Goal: Communication & Community: Answer question/provide support

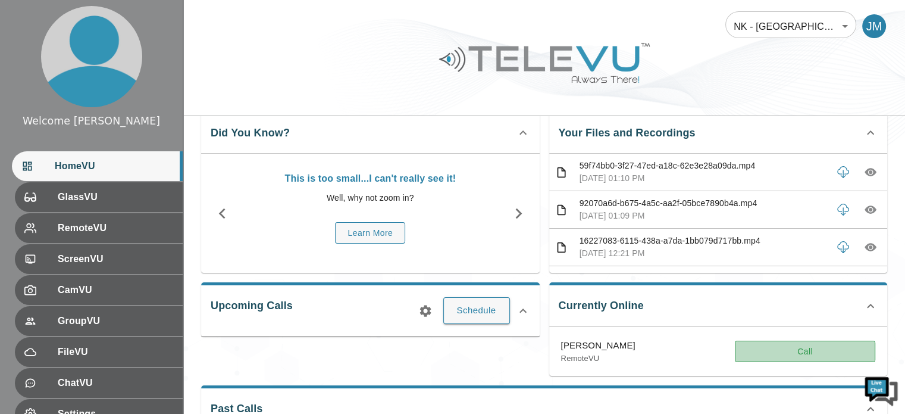
click at [797, 349] on button "Call" at bounding box center [805, 351] width 140 height 22
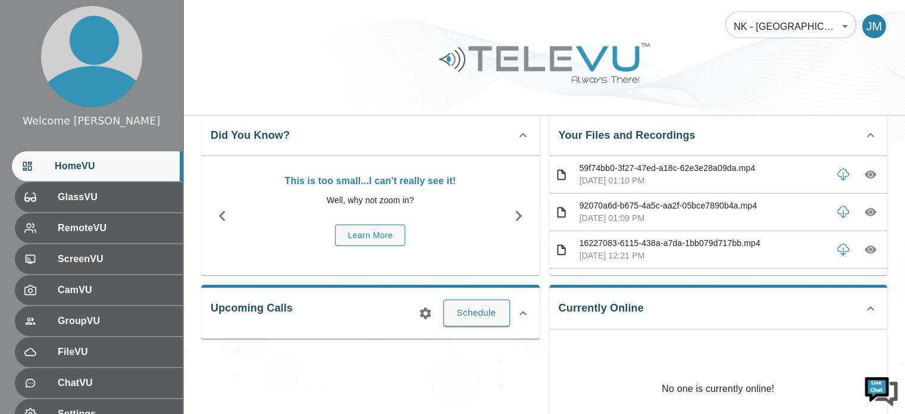
scroll to position [24, 0]
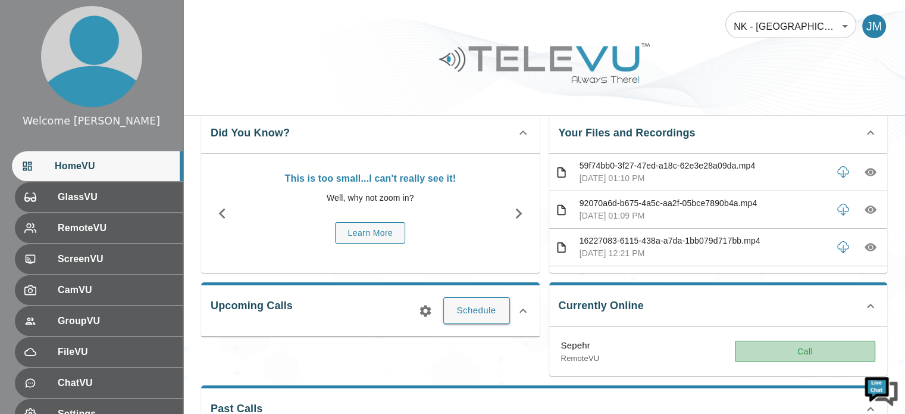
click at [796, 350] on button "Call" at bounding box center [805, 351] width 140 height 22
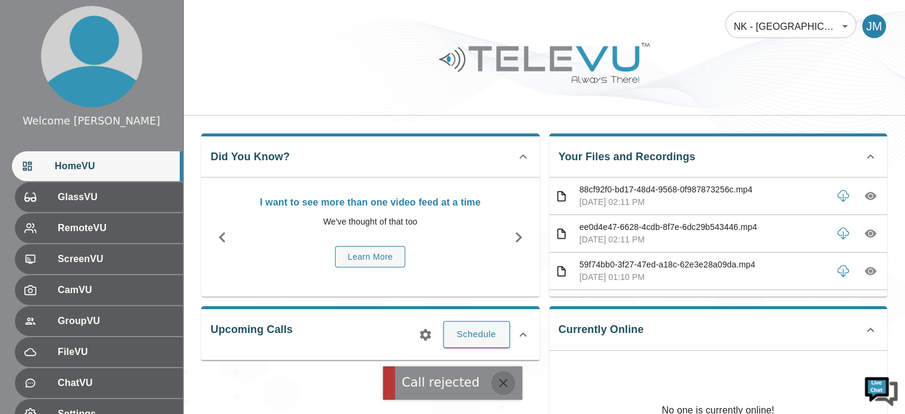
click at [501, 380] on icon "button" at bounding box center [503, 383] width 8 height 8
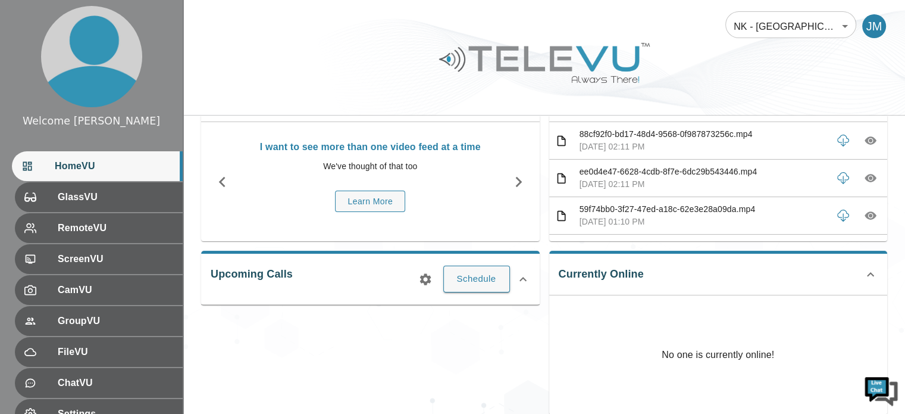
scroll to position [32, 0]
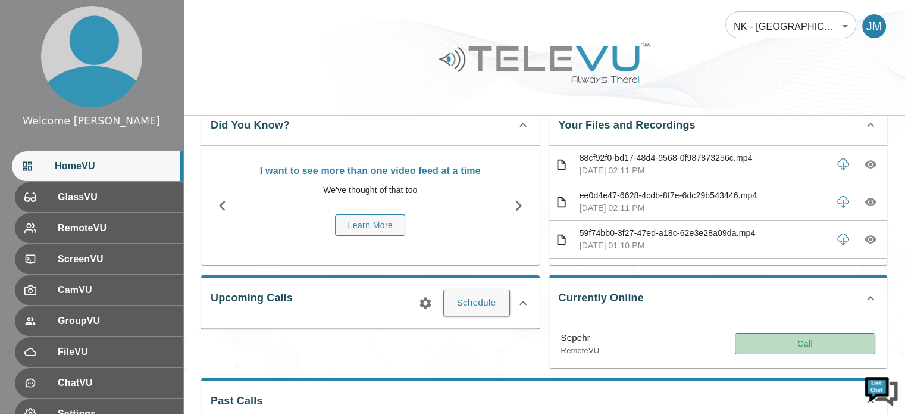
click at [800, 342] on button "Call" at bounding box center [805, 344] width 140 height 22
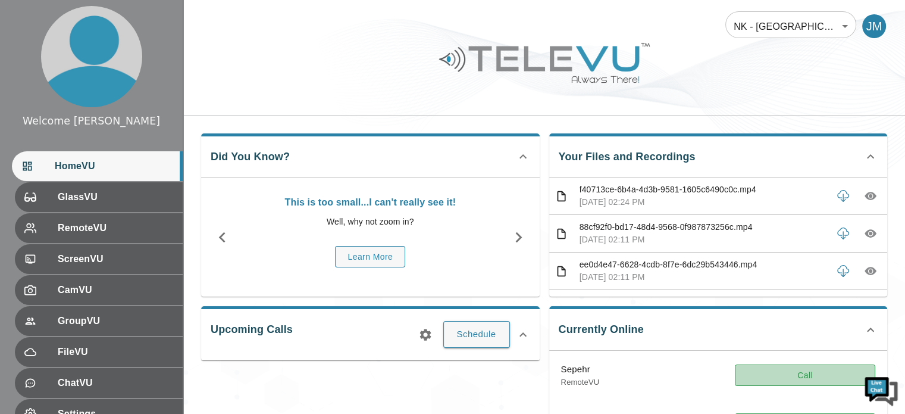
click at [765, 373] on button "Call" at bounding box center [805, 375] width 140 height 22
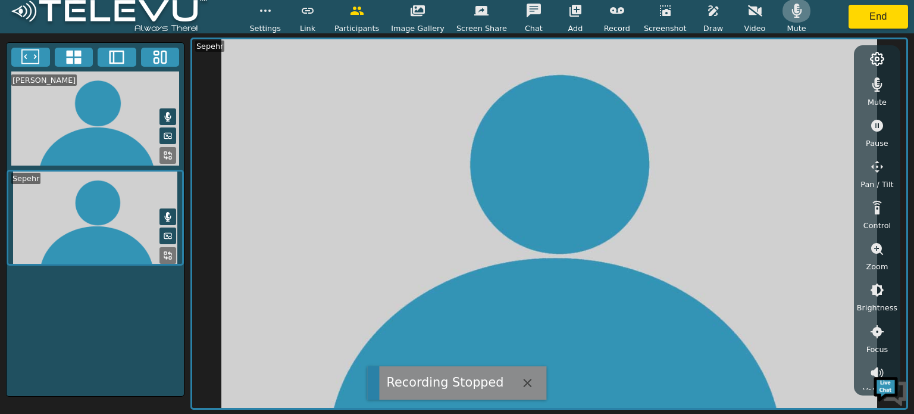
click at [792, 17] on icon "button" at bounding box center [797, 11] width 10 height 14
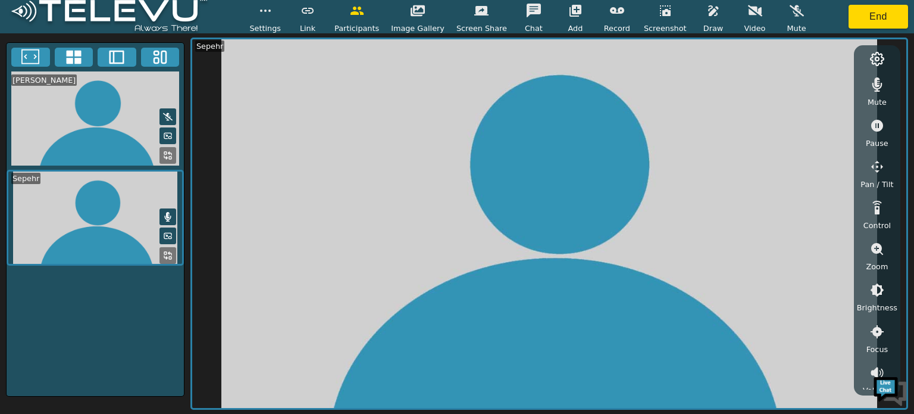
click at [570, 14] on icon "button" at bounding box center [576, 11] width 12 height 12
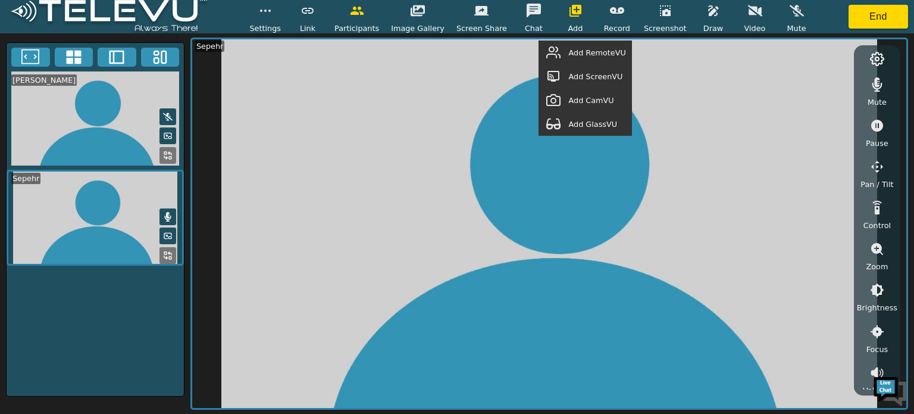
click at [592, 78] on span "Add ScreenVU" at bounding box center [595, 76] width 54 height 11
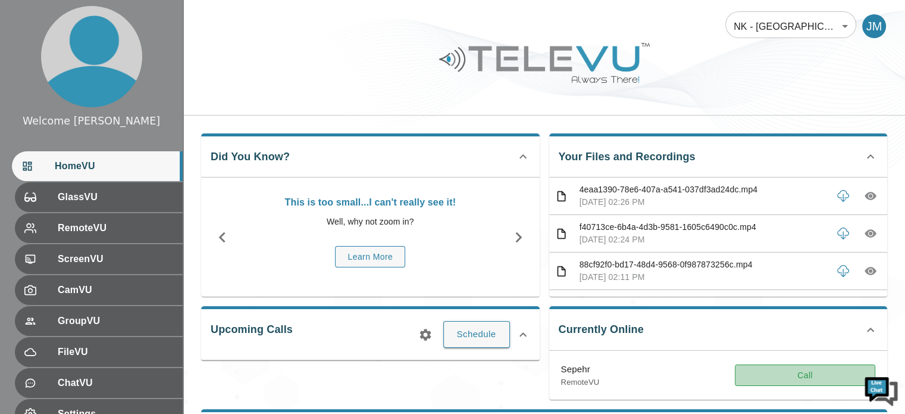
click at [750, 370] on button "Call" at bounding box center [805, 375] width 140 height 22
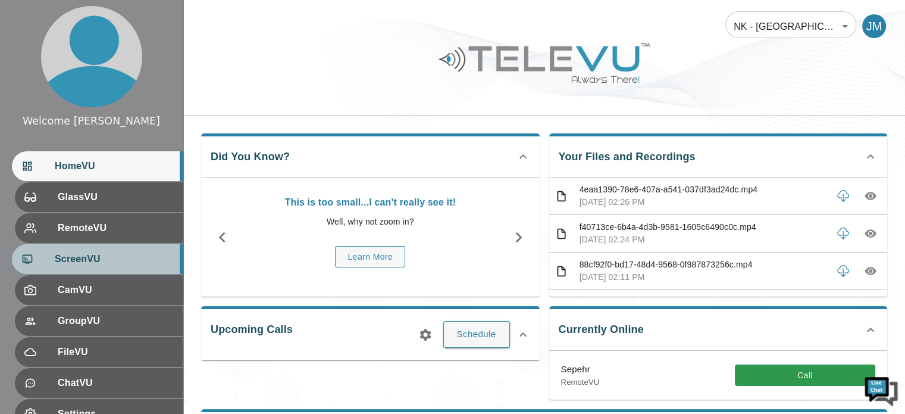
click at [126, 258] on span "ScreenVU" at bounding box center [114, 259] width 118 height 14
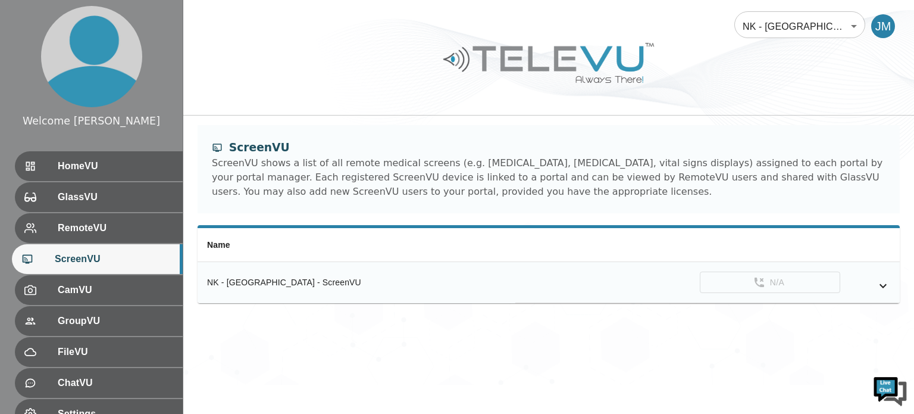
click at [757, 279] on td "N/A" at bounding box center [707, 283] width 384 height 42
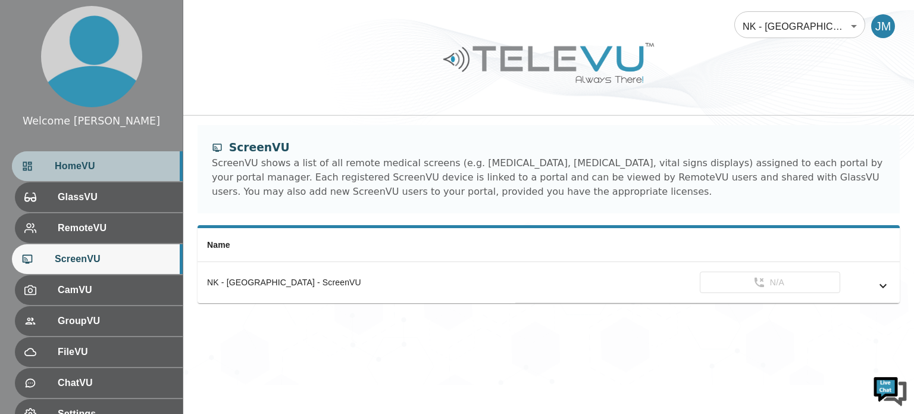
click at [108, 164] on span "HomeVU" at bounding box center [114, 166] width 118 height 14
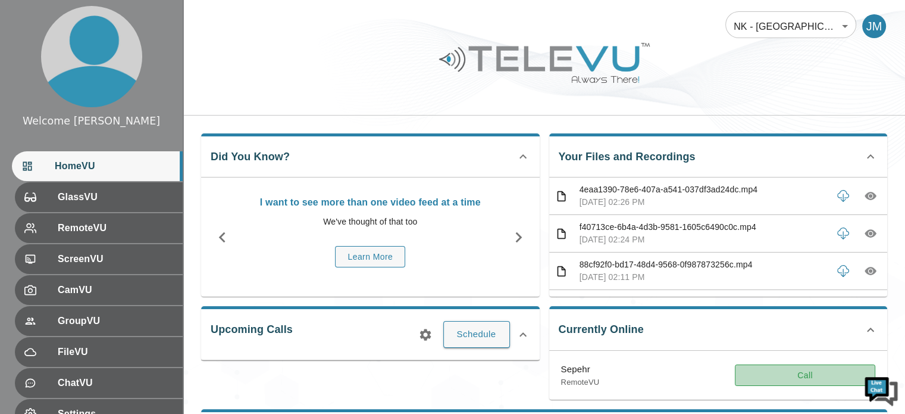
click at [762, 377] on button "Call" at bounding box center [805, 375] width 140 height 22
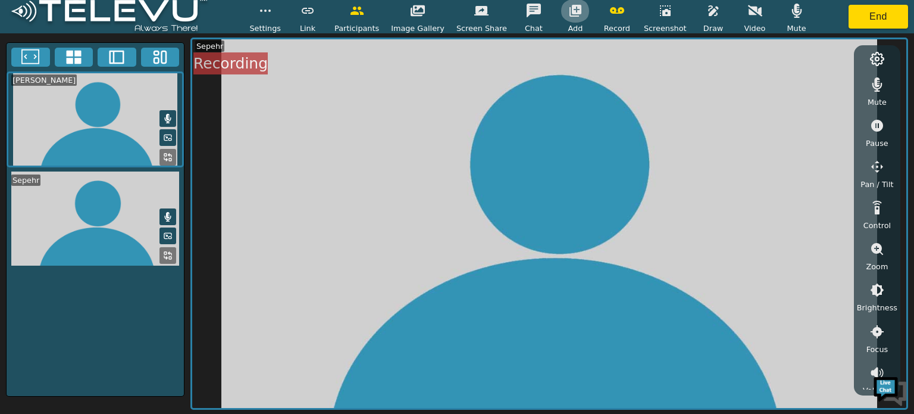
click at [567, 21] on button "button" at bounding box center [576, 11] width 30 height 24
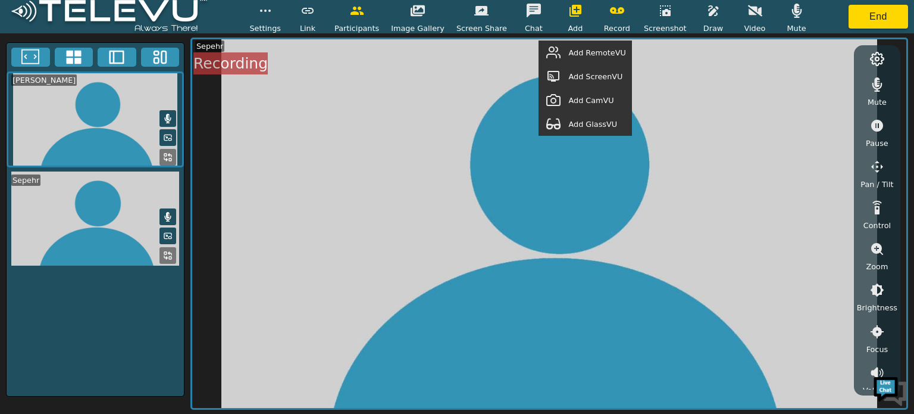
click at [586, 83] on div "Add ScreenVU" at bounding box center [585, 76] width 93 height 24
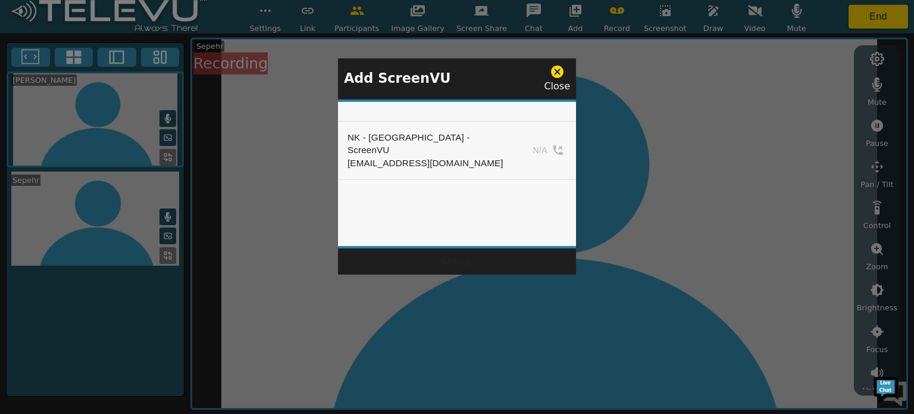
click at [586, 83] on div at bounding box center [457, 207] width 914 height 414
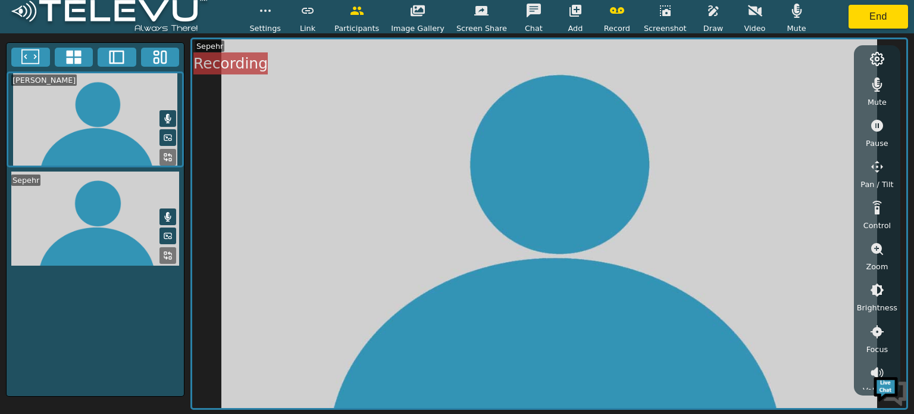
click at [568, 28] on span "Add" at bounding box center [575, 28] width 15 height 11
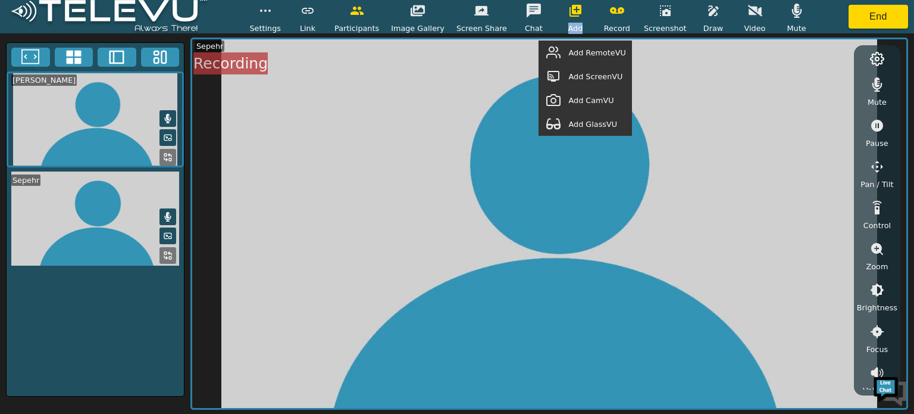
click at [568, 28] on span "Add" at bounding box center [575, 28] width 15 height 11
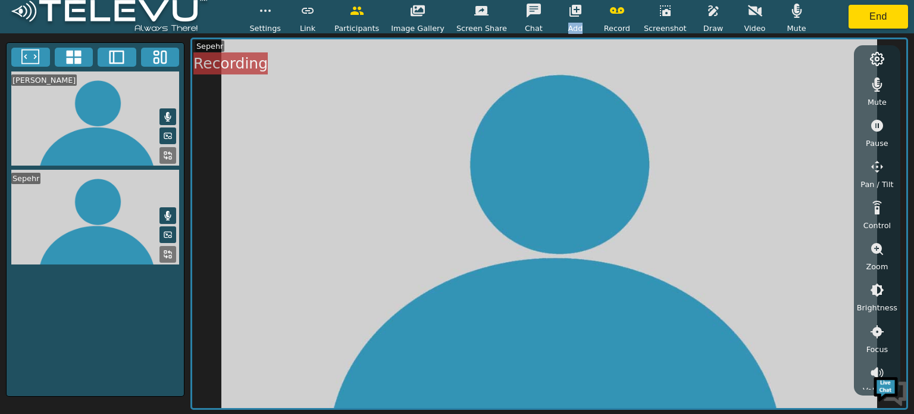
click at [568, 26] on span "Add" at bounding box center [575, 28] width 15 height 11
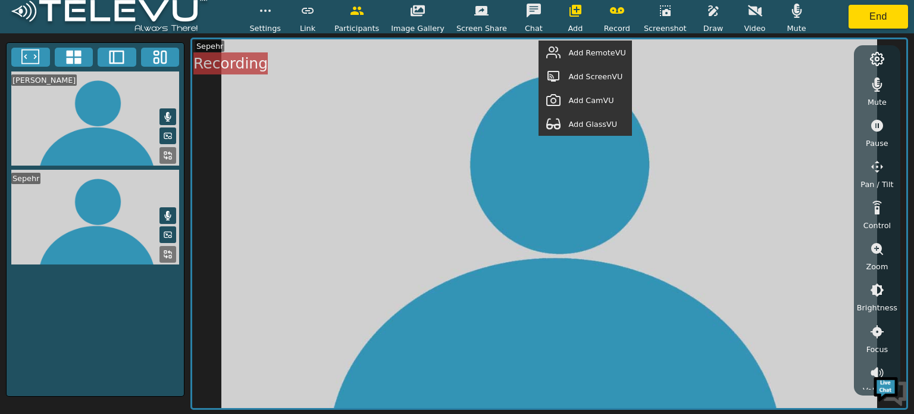
click at [588, 74] on span "Add ScreenVU" at bounding box center [595, 76] width 54 height 11
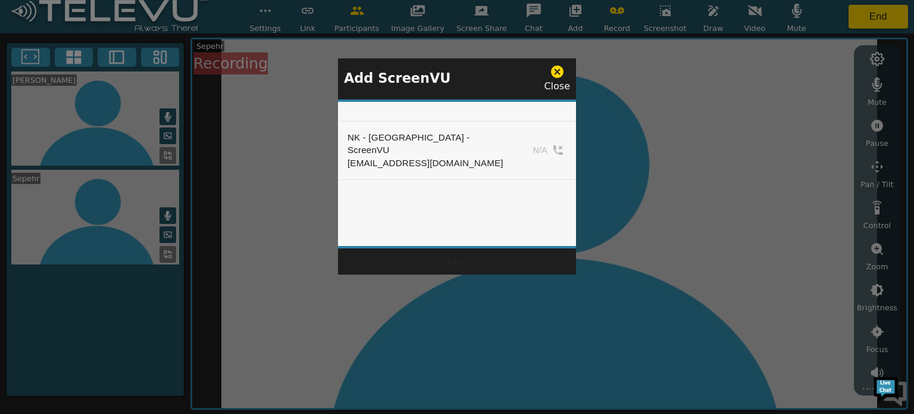
click at [524, 137] on td "N/A" at bounding box center [547, 150] width 58 height 58
click at [557, 76] on icon at bounding box center [557, 71] width 12 height 12
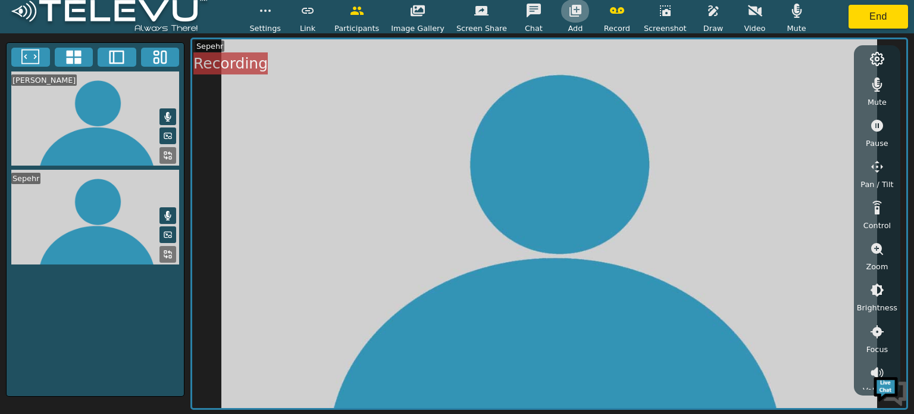
click at [570, 12] on icon "button" at bounding box center [576, 11] width 12 height 12
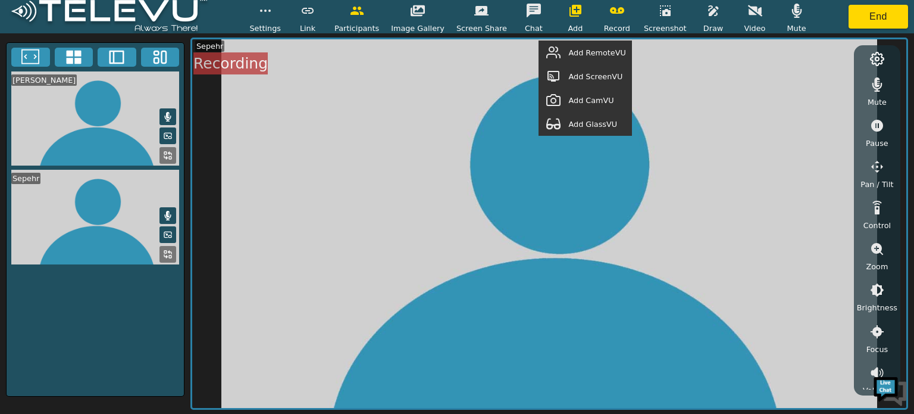
click at [589, 73] on span "Add ScreenVU" at bounding box center [595, 76] width 54 height 11
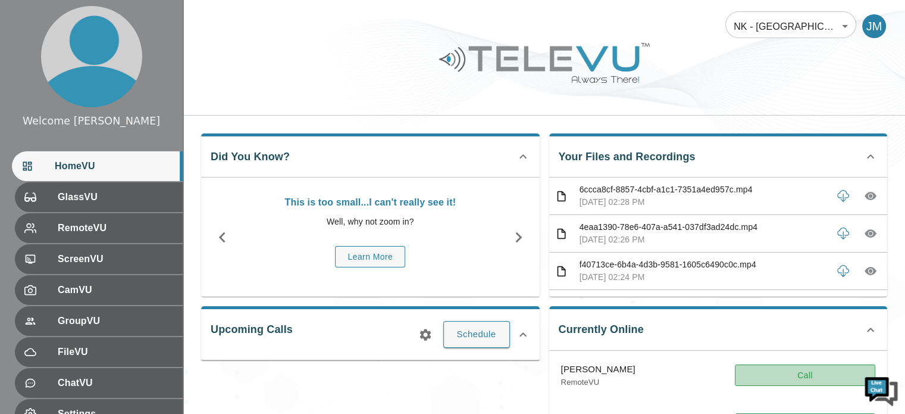
click at [811, 377] on button "Call" at bounding box center [805, 375] width 140 height 22
click at [805, 373] on button "Call" at bounding box center [805, 375] width 140 height 22
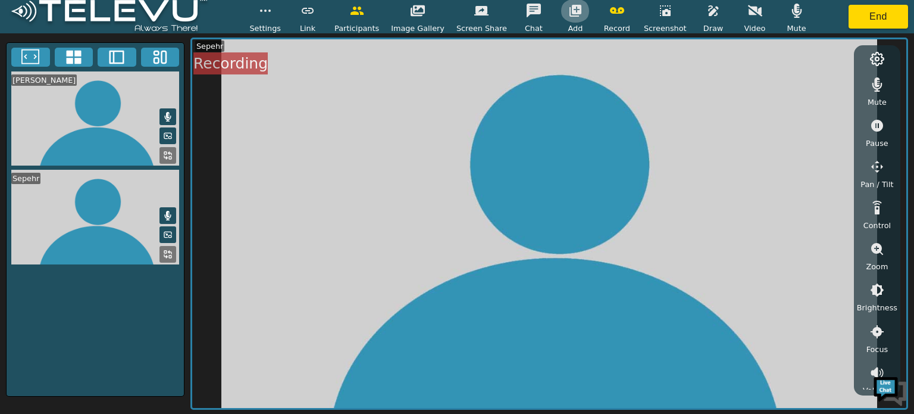
click at [568, 9] on icon "button" at bounding box center [575, 11] width 14 height 14
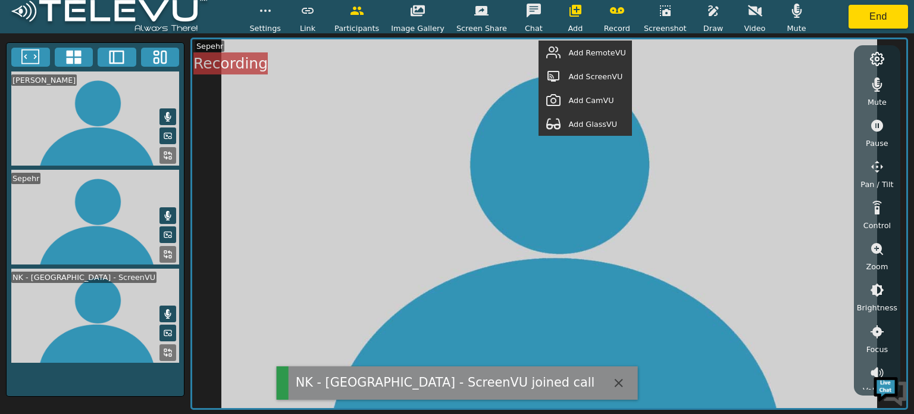
click at [584, 71] on span "Add ScreenVU" at bounding box center [595, 76] width 54 height 11
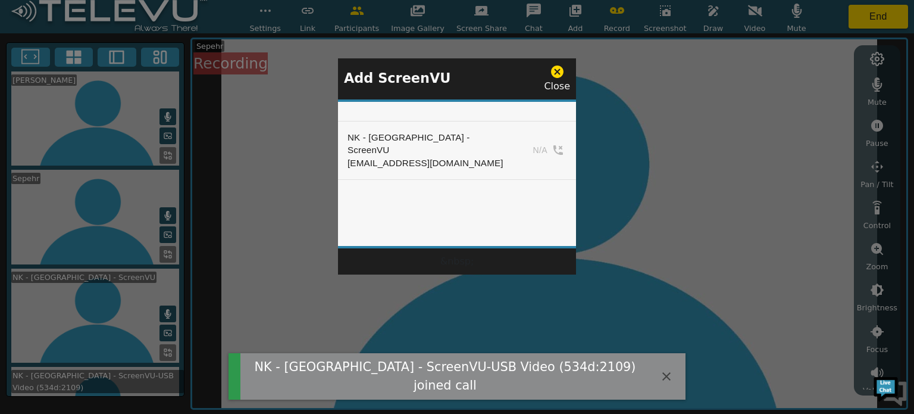
click at [551, 71] on icon at bounding box center [557, 71] width 15 height 15
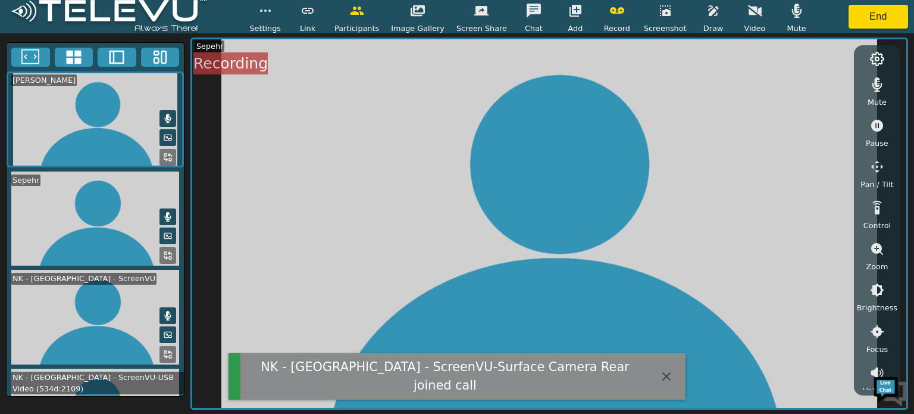
scroll to position [248, 0]
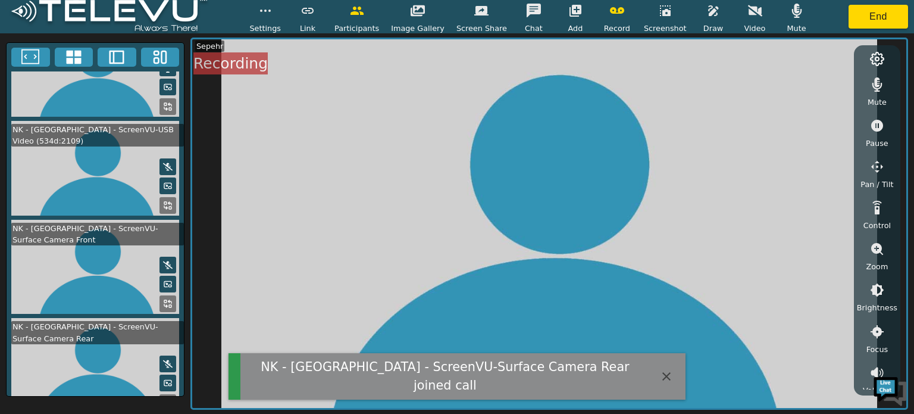
click at [110, 220] on video at bounding box center [95, 267] width 177 height 95
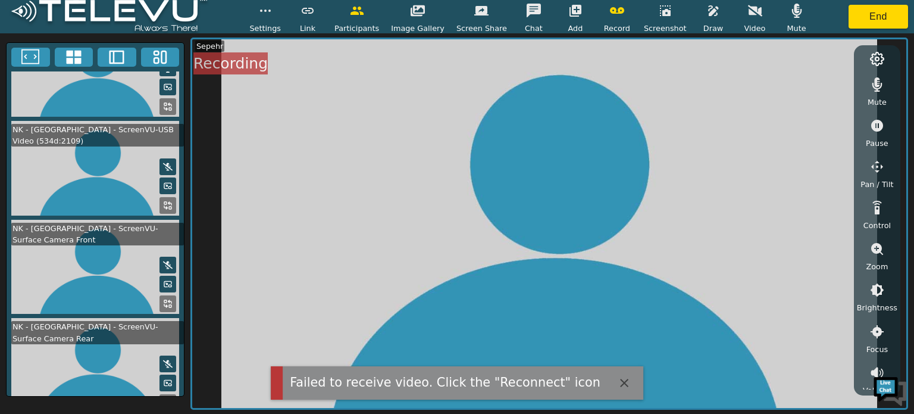
click at [164, 201] on icon at bounding box center [168, 206] width 10 height 10
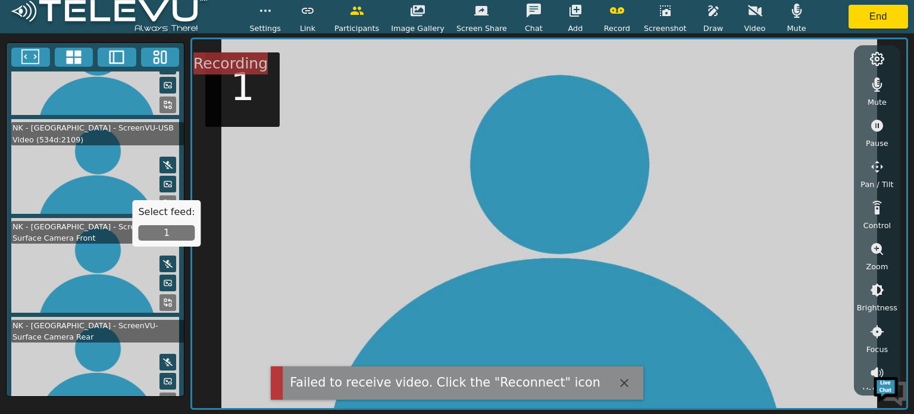
scroll to position [246, 0]
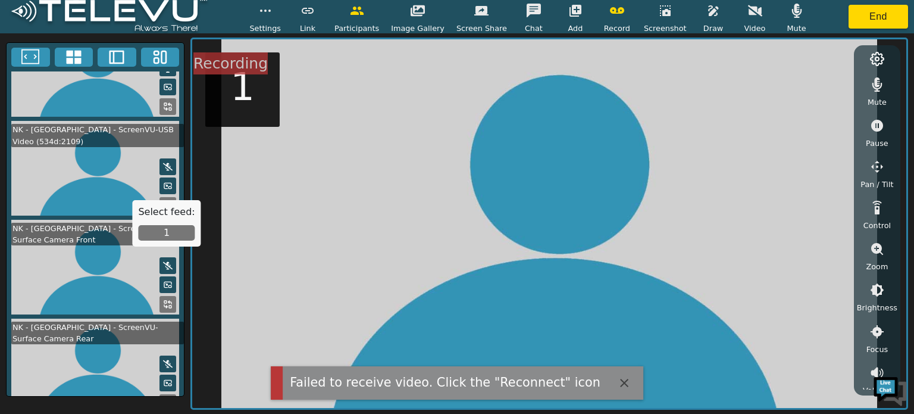
click at [158, 236] on button "1" at bounding box center [166, 232] width 57 height 15
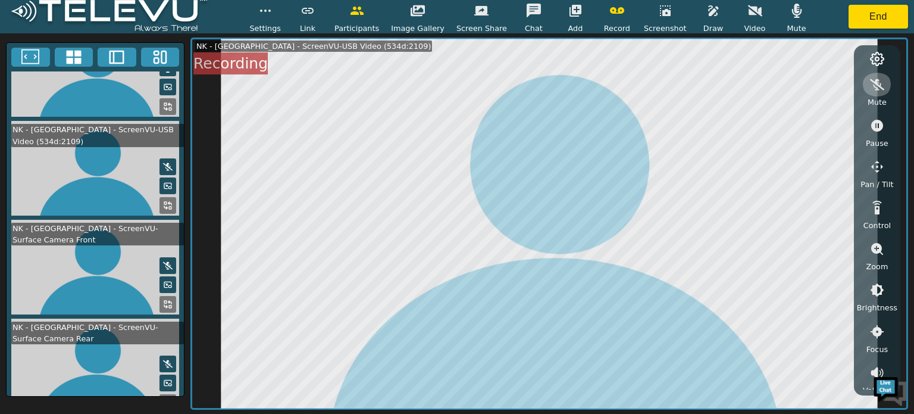
click at [876, 83] on icon "button" at bounding box center [877, 84] width 14 height 11
click at [875, 57] on icon at bounding box center [877, 59] width 14 height 14
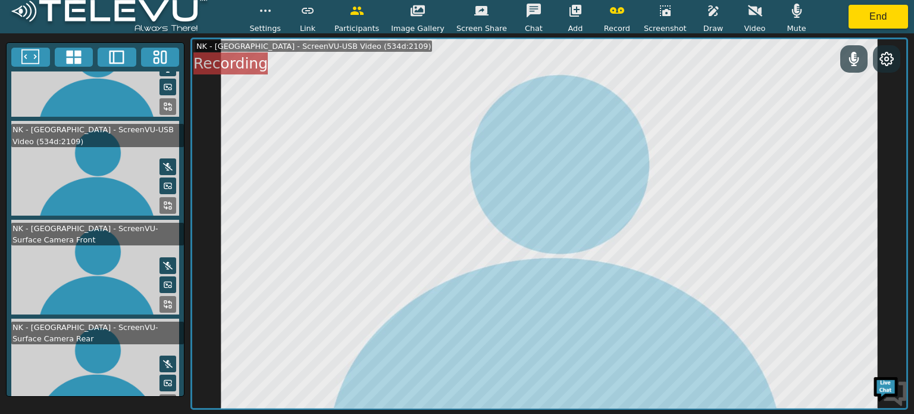
scroll to position [248, 0]
click at [885, 57] on circle at bounding box center [887, 59] width 4 height 4
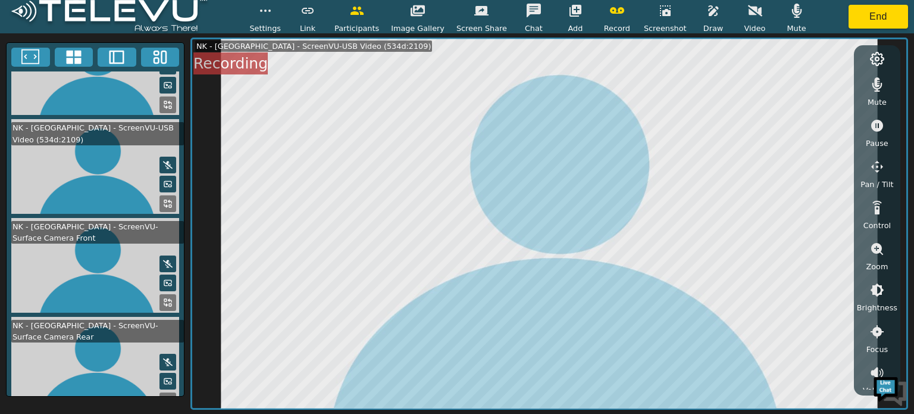
scroll to position [246, 0]
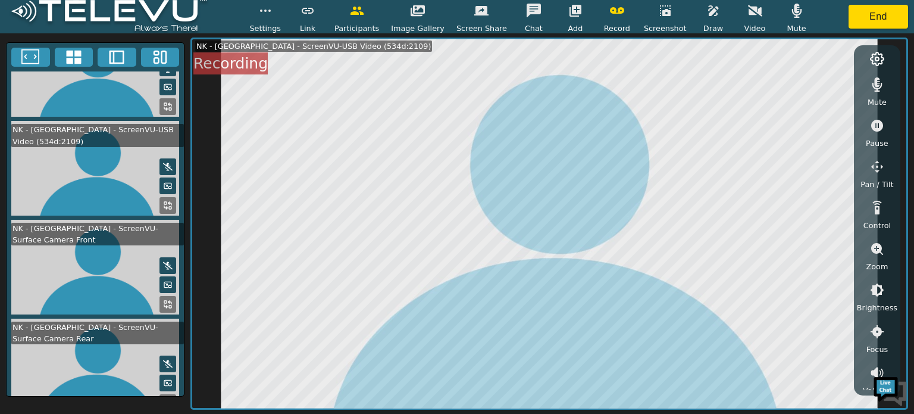
click at [895, 370] on div "Mute Pause Pan / Tilt Control Zoom Brightness Focus Volume Resolution Flashligh…" at bounding box center [877, 228] width 40 height 323
click at [790, 15] on icon "button" at bounding box center [797, 11] width 14 height 14
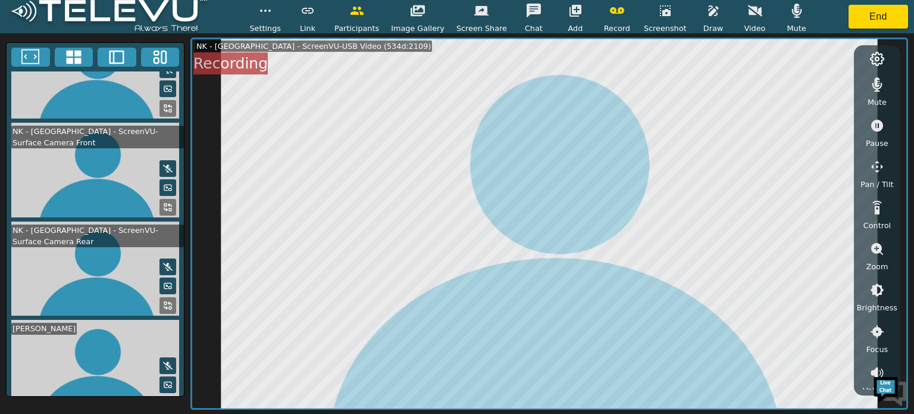
scroll to position [248, 0]
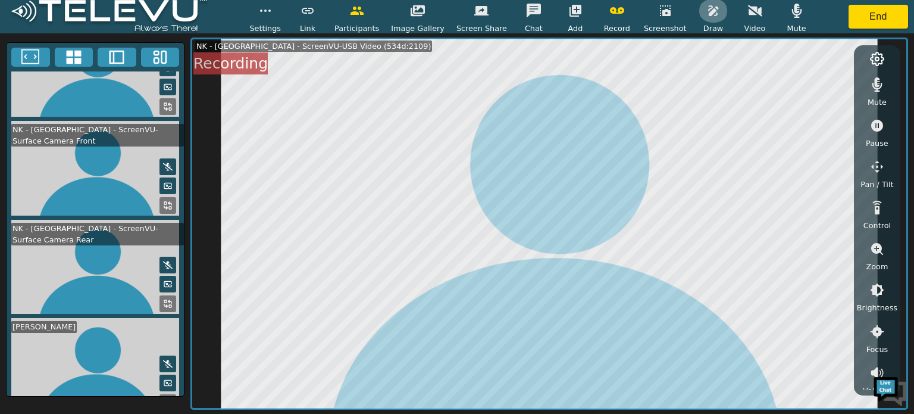
click at [706, 17] on icon "button" at bounding box center [713, 11] width 14 height 14
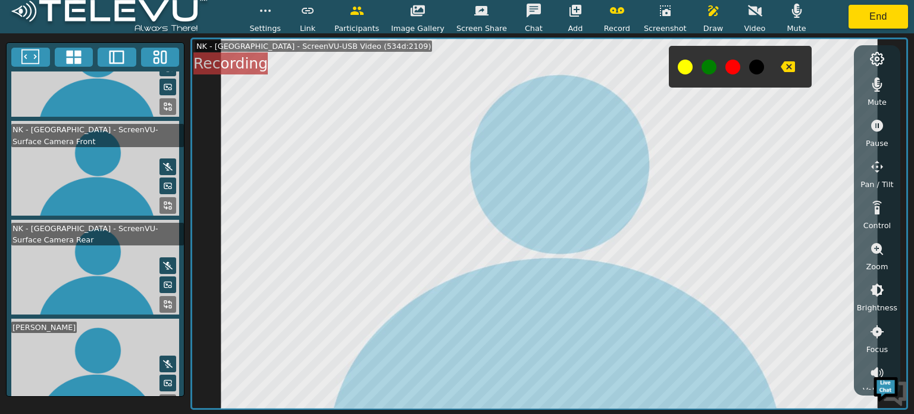
click at [725, 68] on button at bounding box center [732, 67] width 15 height 15
click at [725, 66] on button at bounding box center [732, 67] width 15 height 15
click at [725, 69] on button at bounding box center [732, 67] width 15 height 15
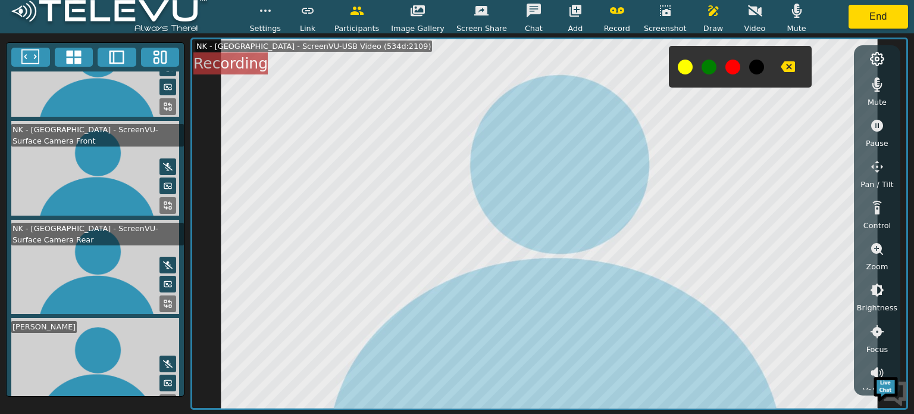
click at [725, 68] on button at bounding box center [732, 67] width 15 height 15
click at [725, 62] on button at bounding box center [732, 67] width 15 height 15
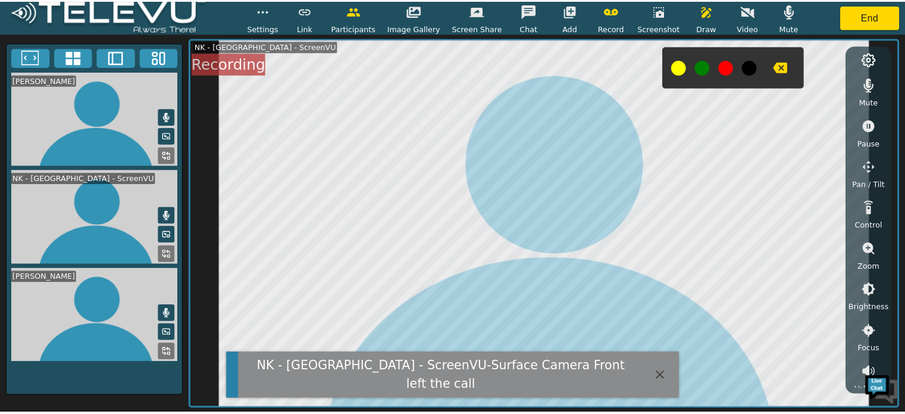
scroll to position [0, 0]
